Goal: Information Seeking & Learning: Learn about a topic

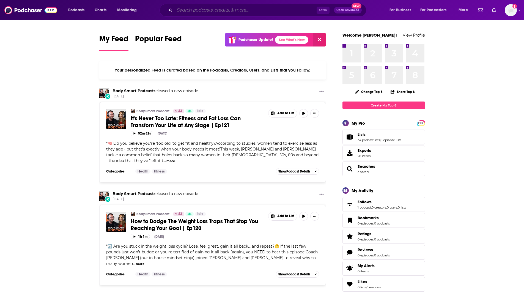
click at [201, 9] on input "Search podcasts, credits, & more..." at bounding box center [246, 10] width 142 height 9
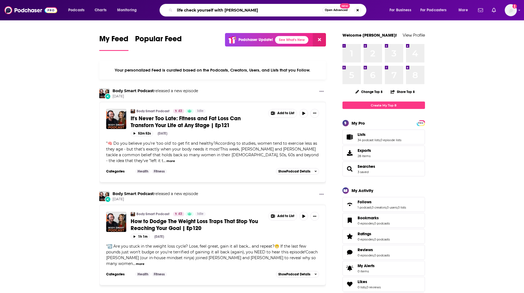
type input "life check yourself with [PERSON_NAME]"
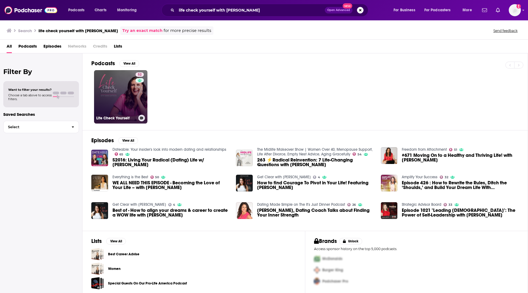
click at [124, 95] on link "52 Life Check Yourself" at bounding box center [120, 96] width 53 height 53
